Goal: Information Seeking & Learning: Learn about a topic

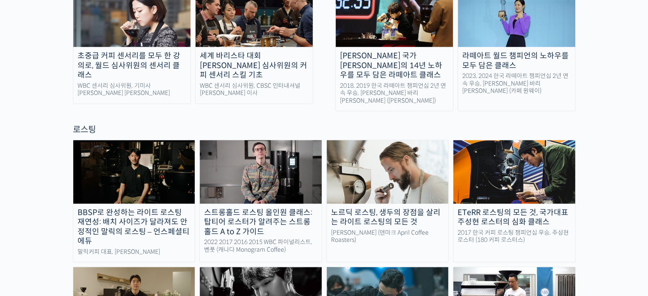
scroll to position [554, 0]
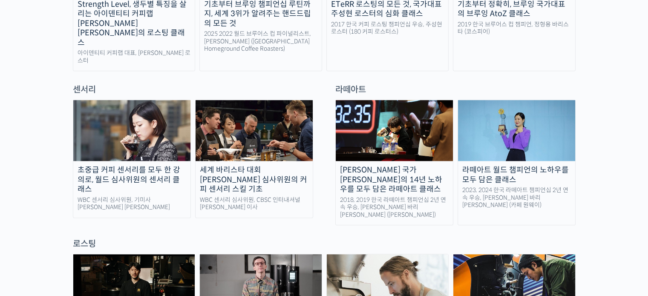
click at [88, 84] on div "센서리" at bounding box center [193, 90] width 249 height 12
click at [260, 196] on div "WBC 센서리 심사위원, CBSC 인터내셔널 [PERSON_NAME] 이사" at bounding box center [254, 203] width 117 height 15
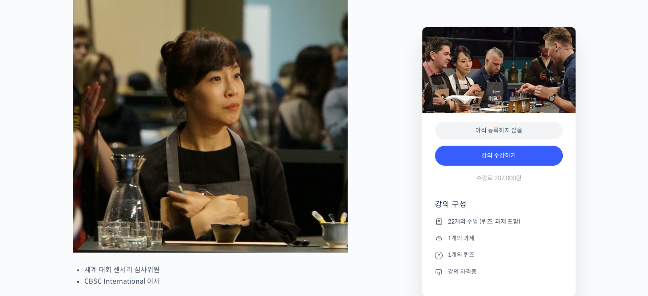
scroll to position [469, 0]
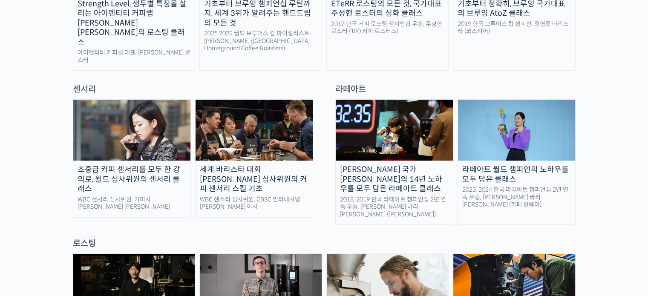
click at [133, 165] on div "초중급 커피 센서리를 모두 한 강의로, 월드 심사위원의 센서리 클래스" at bounding box center [131, 179] width 117 height 29
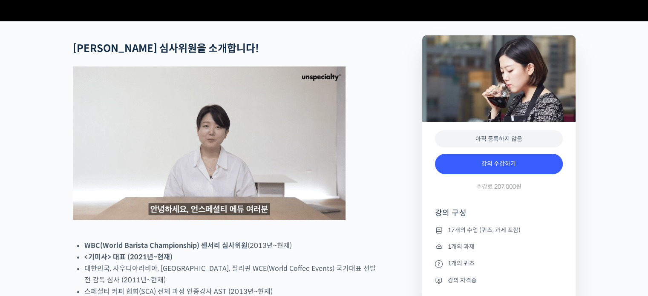
scroll to position [383, 0]
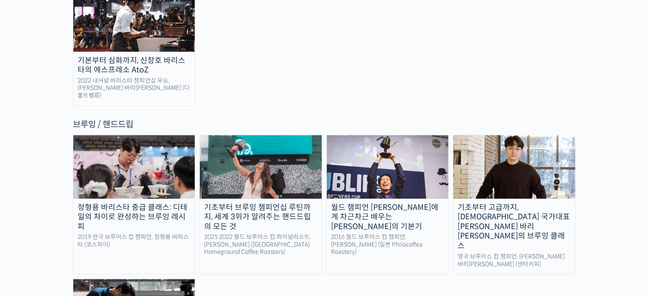
scroll to position [1364, 0]
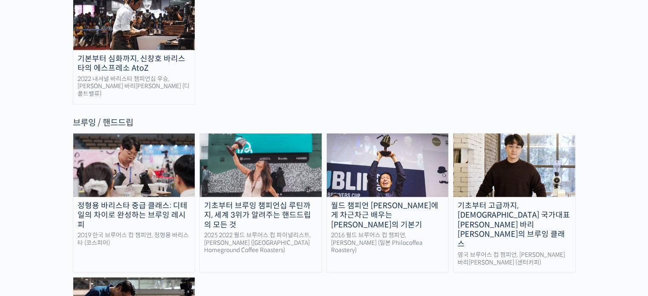
click at [405, 201] on div "월드 챔피언 [PERSON_NAME]에게 차근차근 배우는 [PERSON_NAME]의 기본기" at bounding box center [388, 215] width 122 height 29
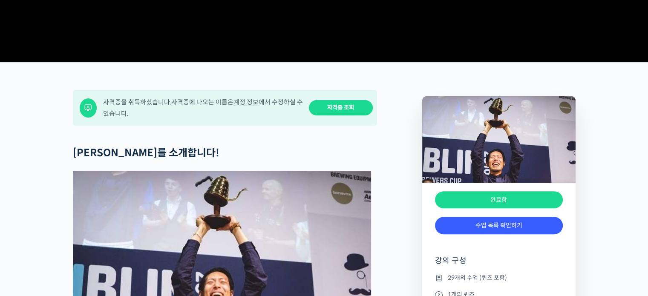
scroll to position [383, 0]
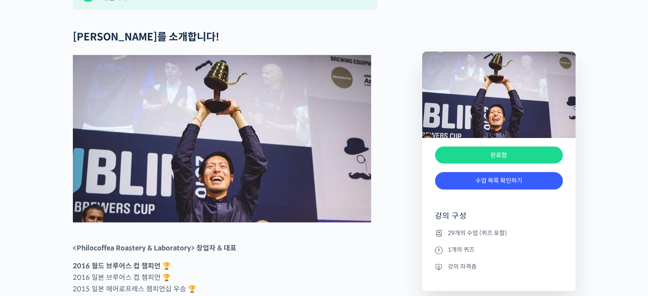
click at [447, 230] on li "29개의 수업 (퀴즈 포함)" at bounding box center [499, 233] width 128 height 10
click at [461, 235] on li "29개의 수업 (퀴즈 포함)" at bounding box center [499, 233] width 128 height 10
click at [436, 235] on icon at bounding box center [439, 233] width 8 height 10
click at [477, 187] on link "수업 목록 확인하기" at bounding box center [499, 180] width 128 height 17
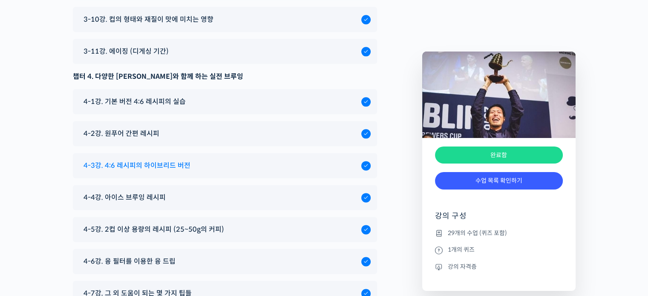
scroll to position [4502, 0]
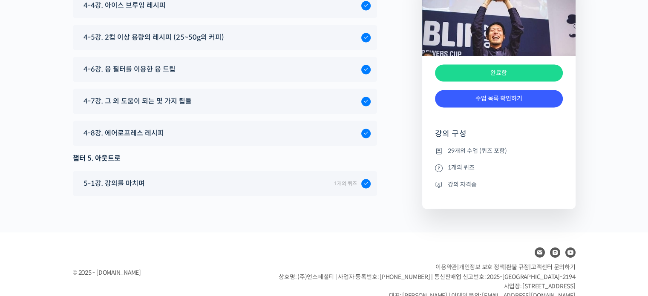
scroll to position [383, 0]
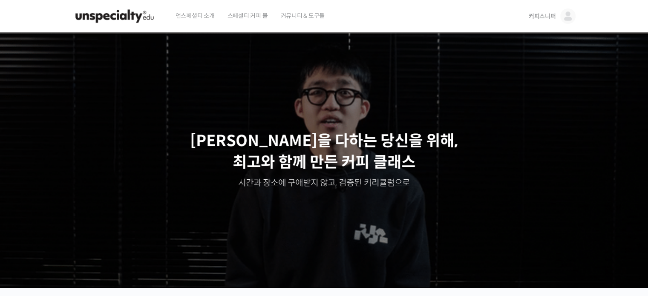
drag, startPoint x: 270, startPoint y: 3, endPoint x: 414, endPoint y: 4, distance: 144.8
click at [414, 4] on div "언스페셜티 소개 스페셜티 커피 몰 커뮤니티 & 도구들" at bounding box center [344, 16] width 350 height 32
